Goal: Task Accomplishment & Management: Complete application form

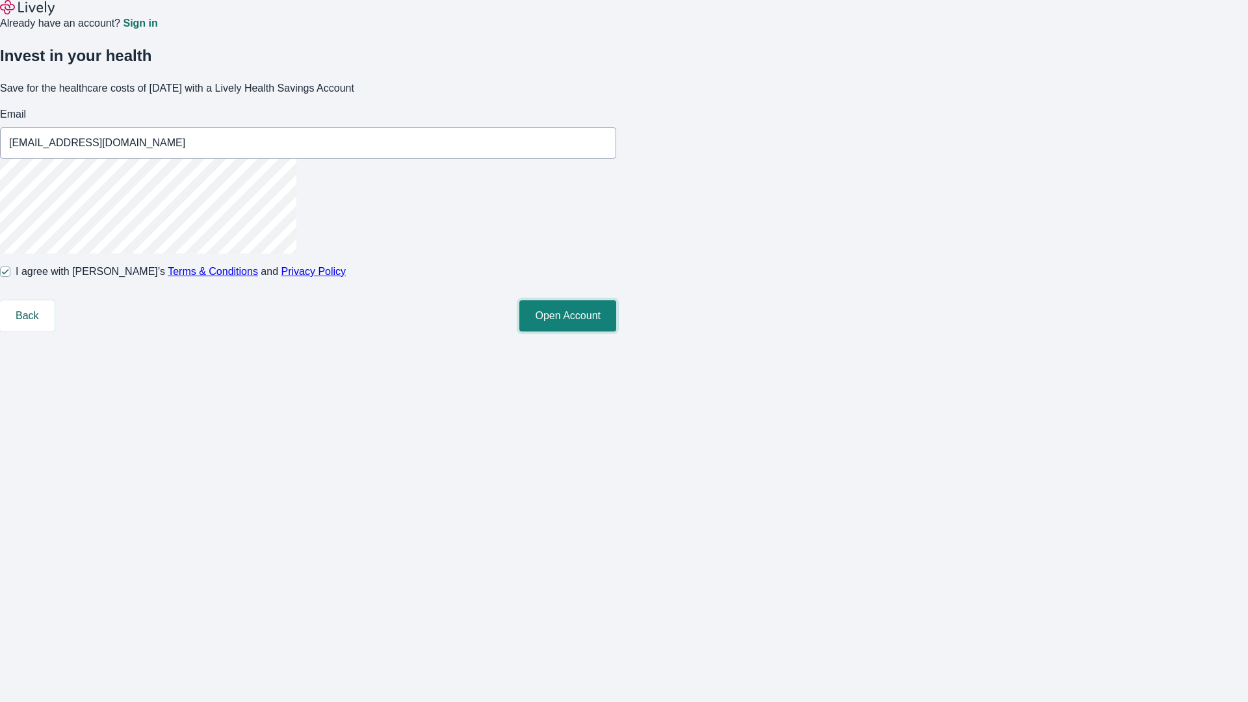
click at [616, 332] on button "Open Account" at bounding box center [567, 315] width 97 height 31
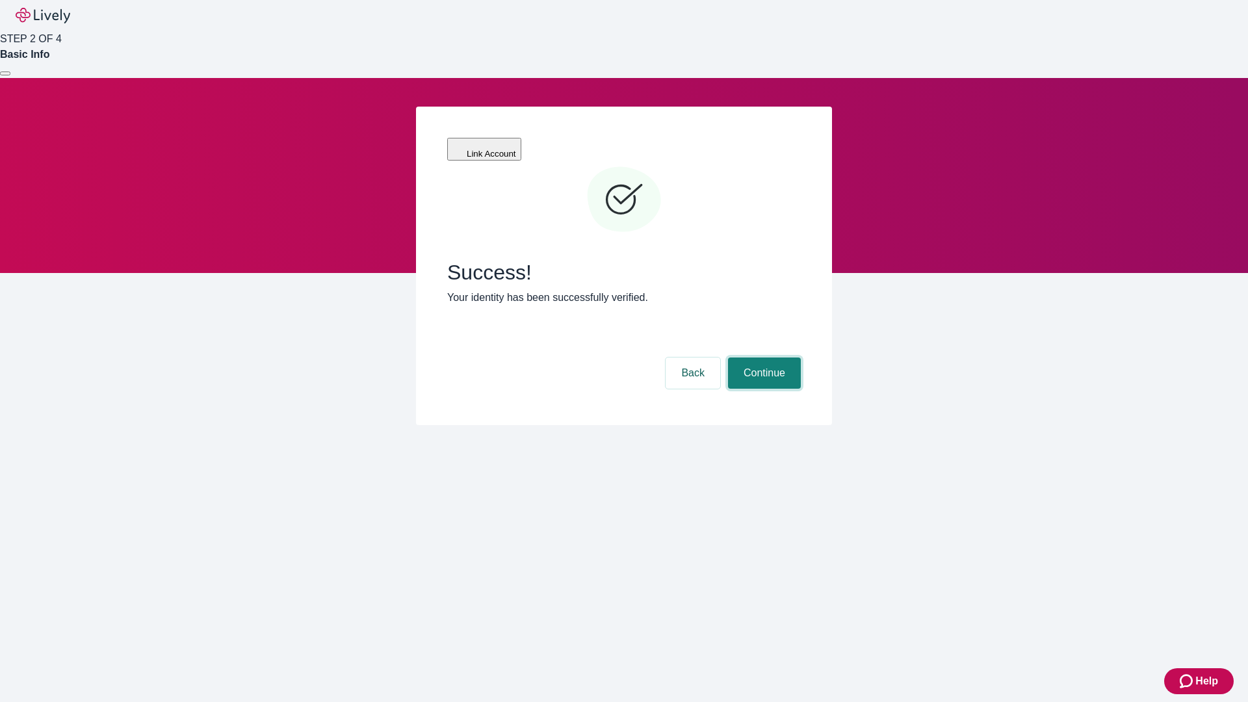
click at [763, 358] on button "Continue" at bounding box center [764, 373] width 73 height 31
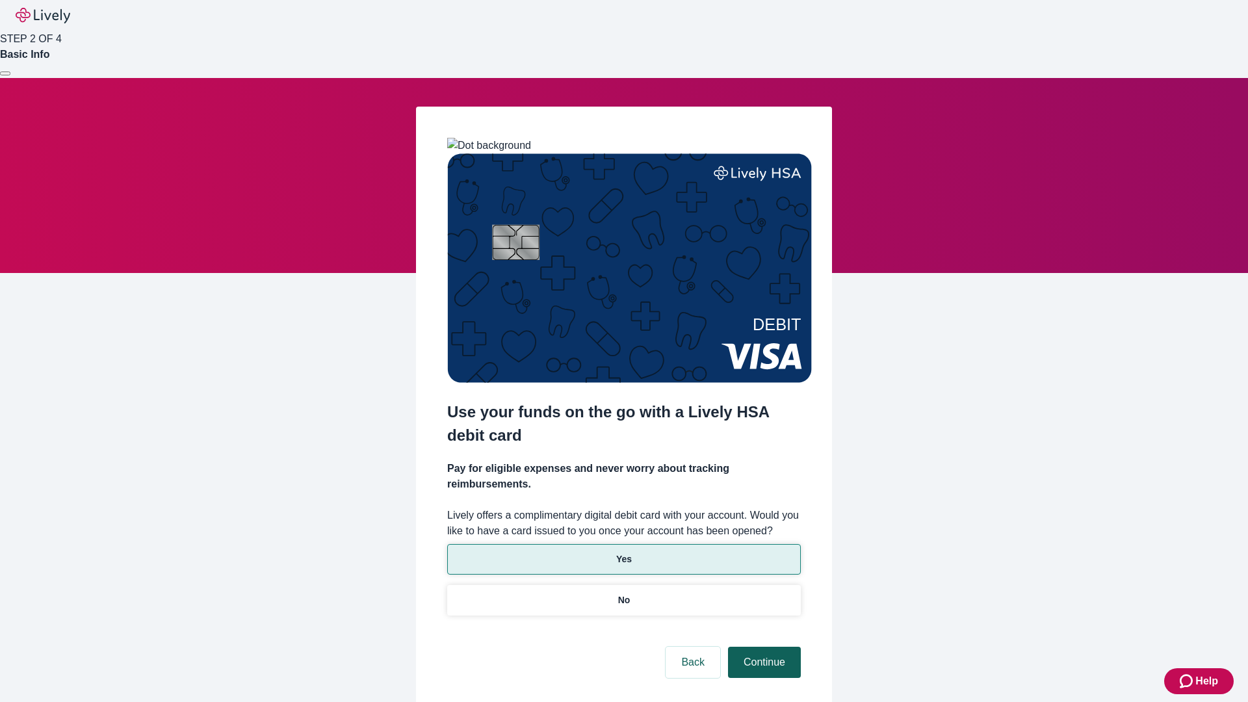
click at [623, 553] on p "Yes" at bounding box center [624, 560] width 16 height 14
click at [763, 647] on button "Continue" at bounding box center [764, 662] width 73 height 31
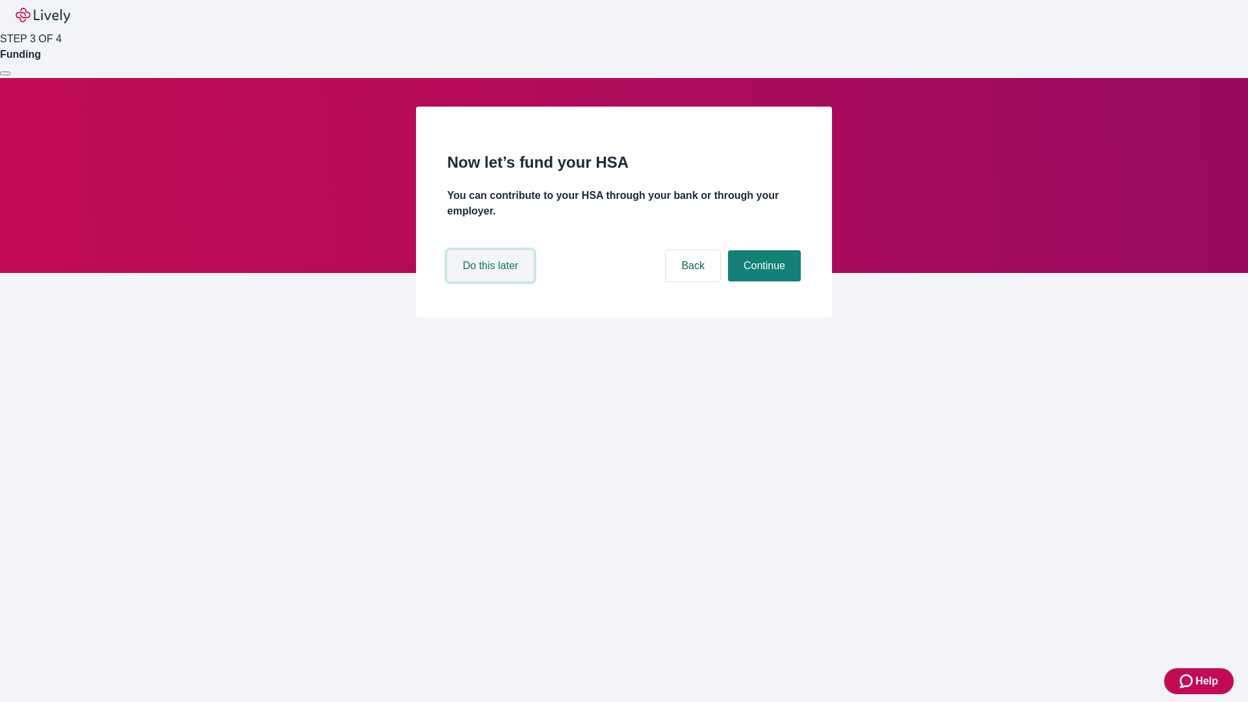
click at [492, 282] on button "Do this later" at bounding box center [490, 265] width 86 height 31
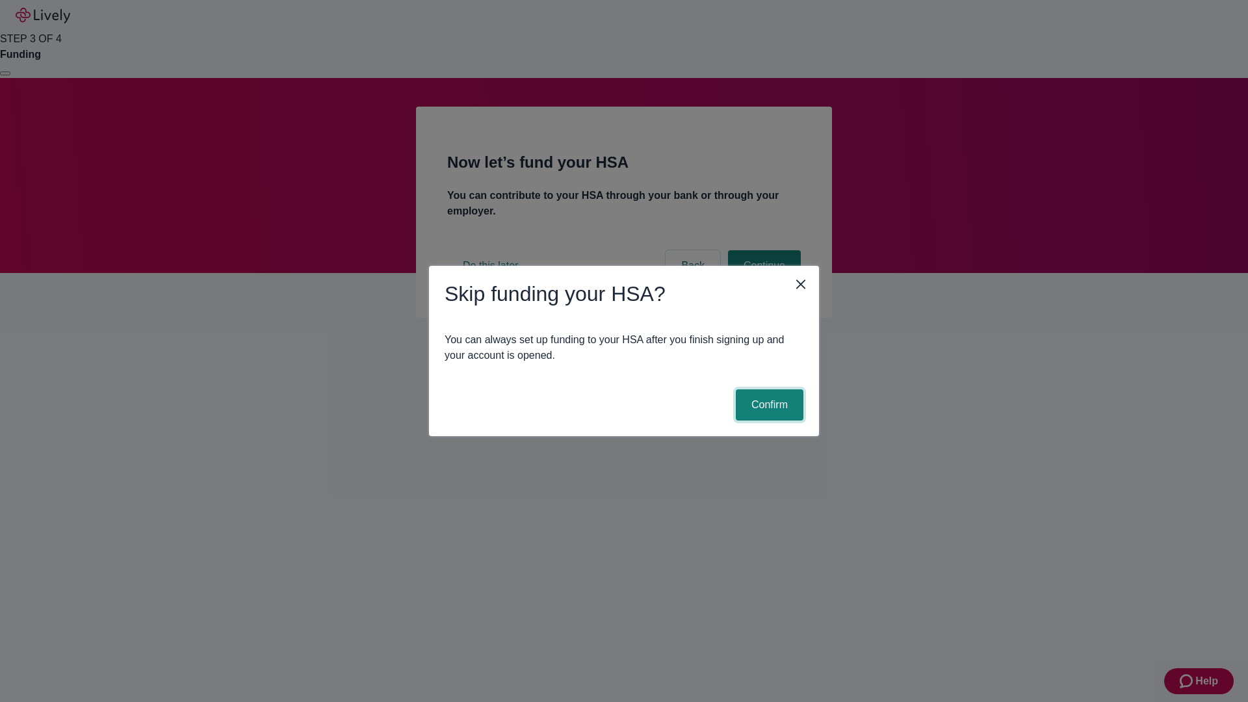
click at [768, 405] on button "Confirm" at bounding box center [770, 404] width 68 height 31
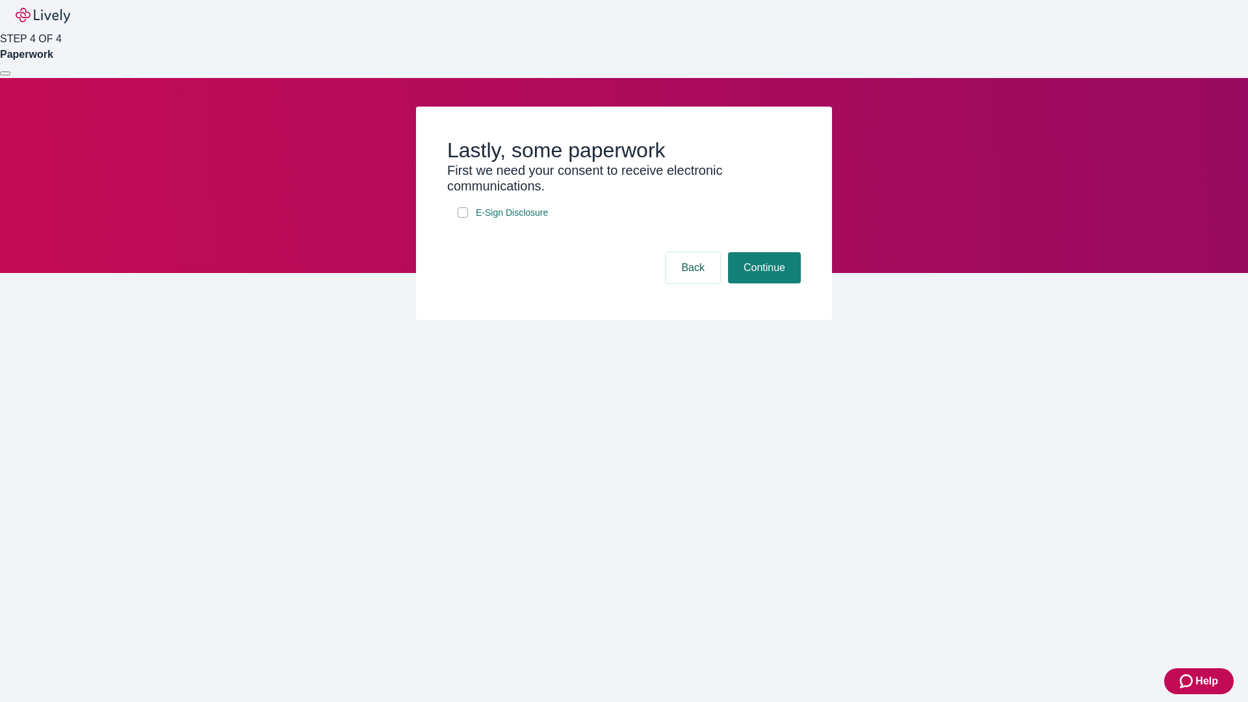
click at [463, 218] on input "E-Sign Disclosure" at bounding box center [463, 212] width 10 height 10
checkbox input "true"
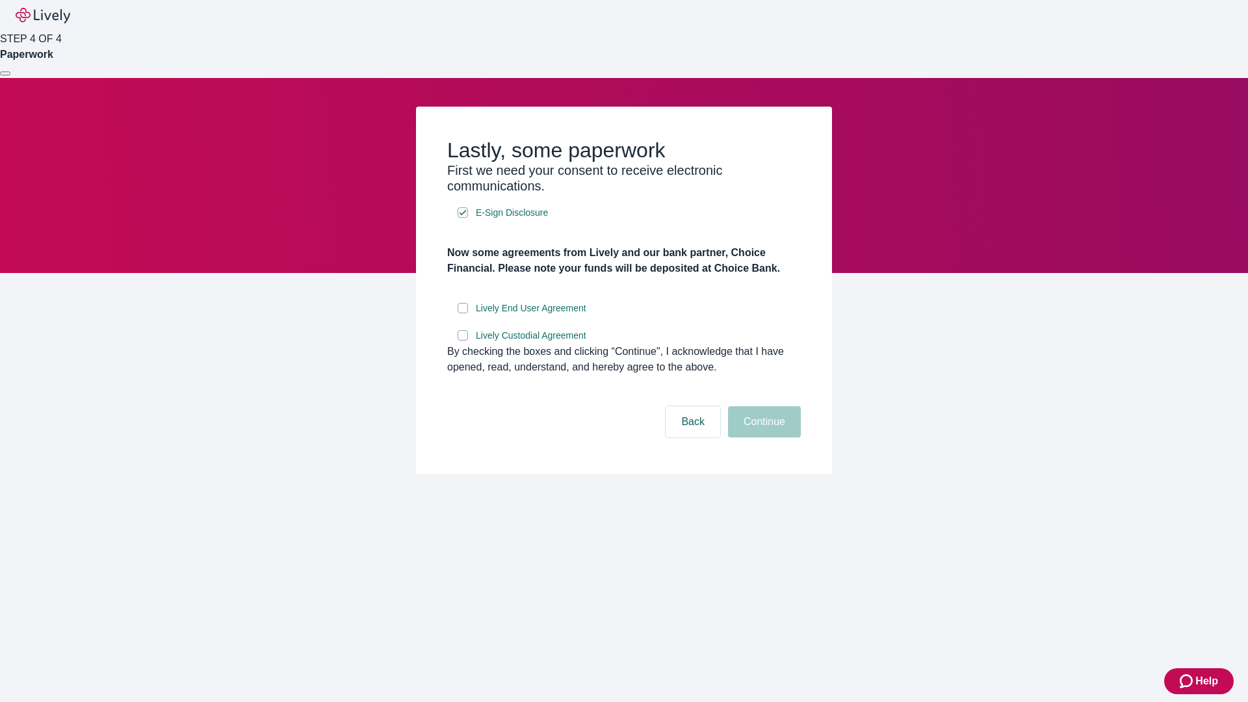
click at [463, 313] on input "Lively End User Agreement" at bounding box center [463, 308] width 10 height 10
checkbox input "true"
click at [463, 341] on input "Lively Custodial Agreement" at bounding box center [463, 335] width 10 height 10
checkbox input "true"
click at [763, 438] on button "Continue" at bounding box center [764, 421] width 73 height 31
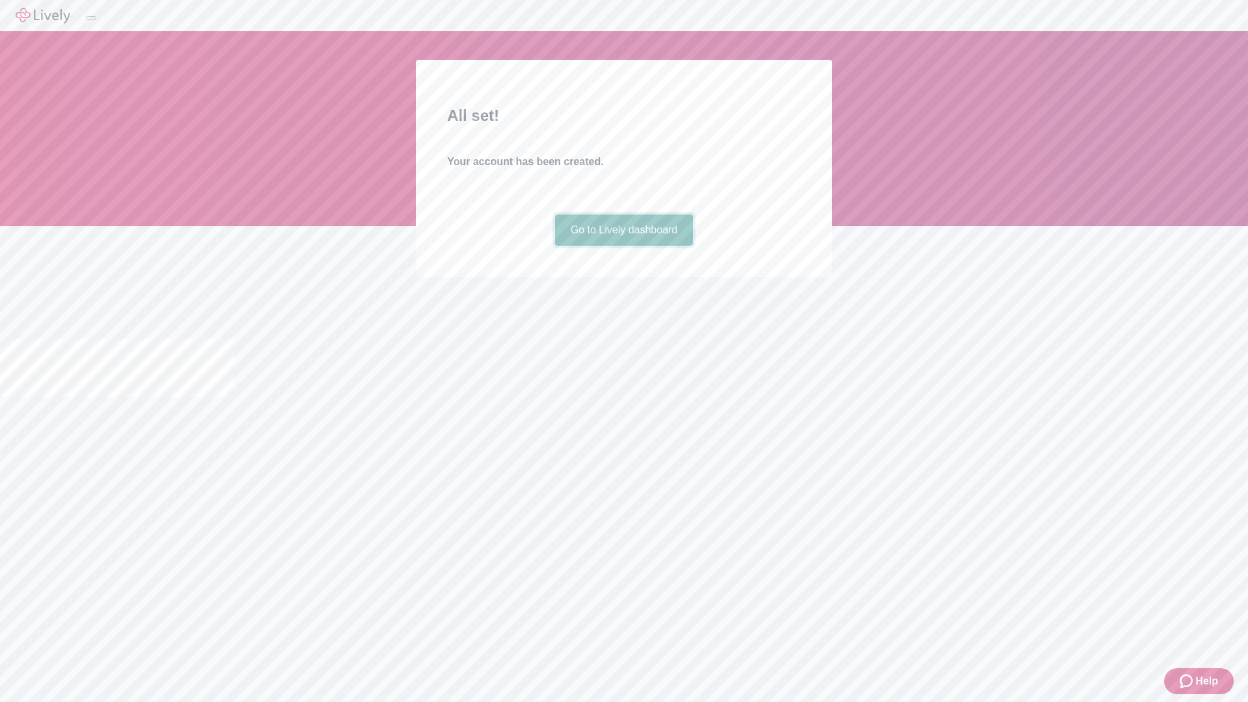
click at [623, 246] on link "Go to Lively dashboard" at bounding box center [624, 230] width 138 height 31
